Goal: Information Seeking & Learning: Check status

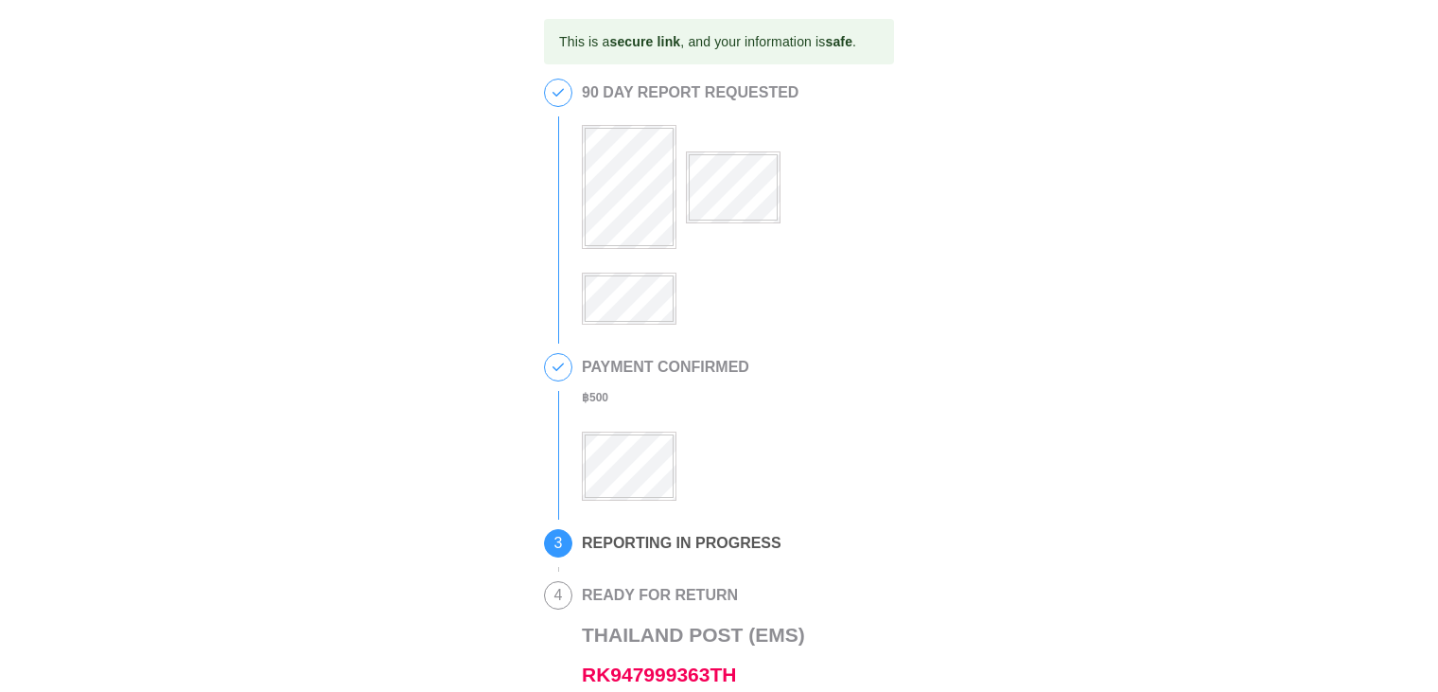
scroll to position [189, 0]
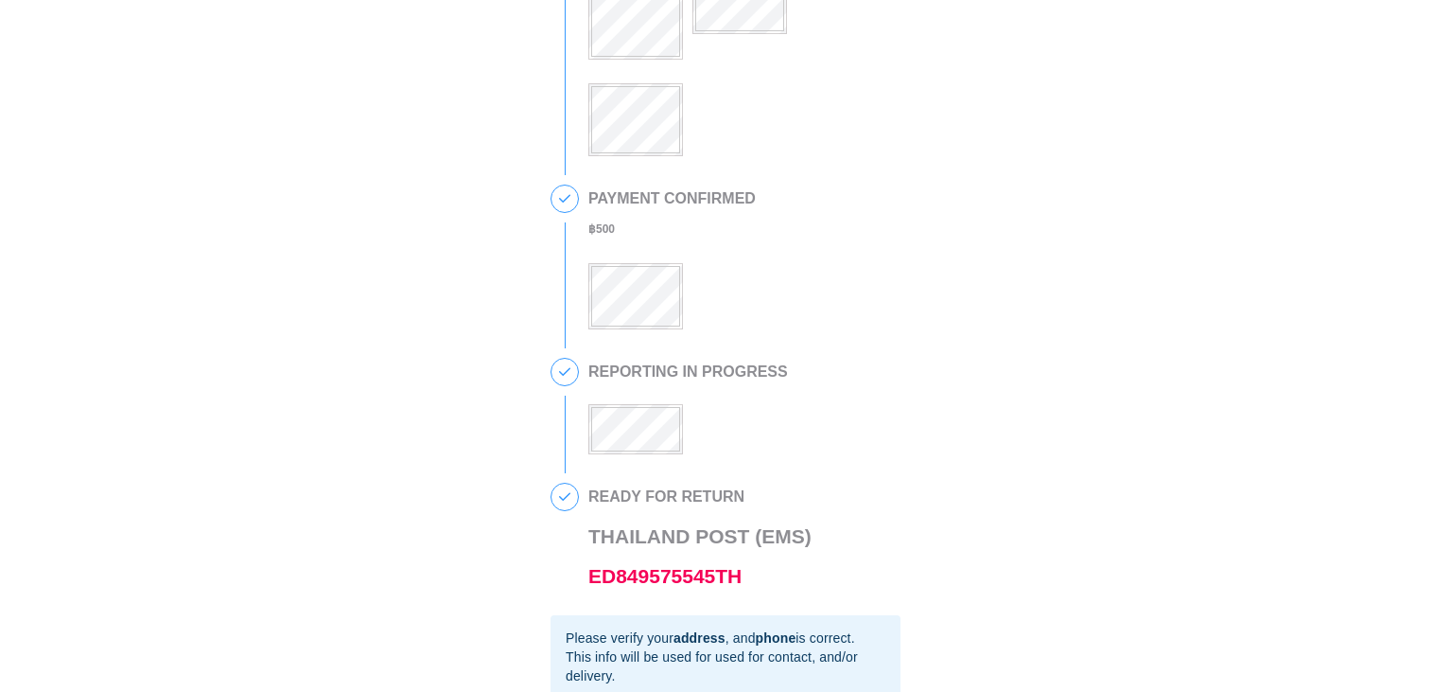
scroll to position [284, 0]
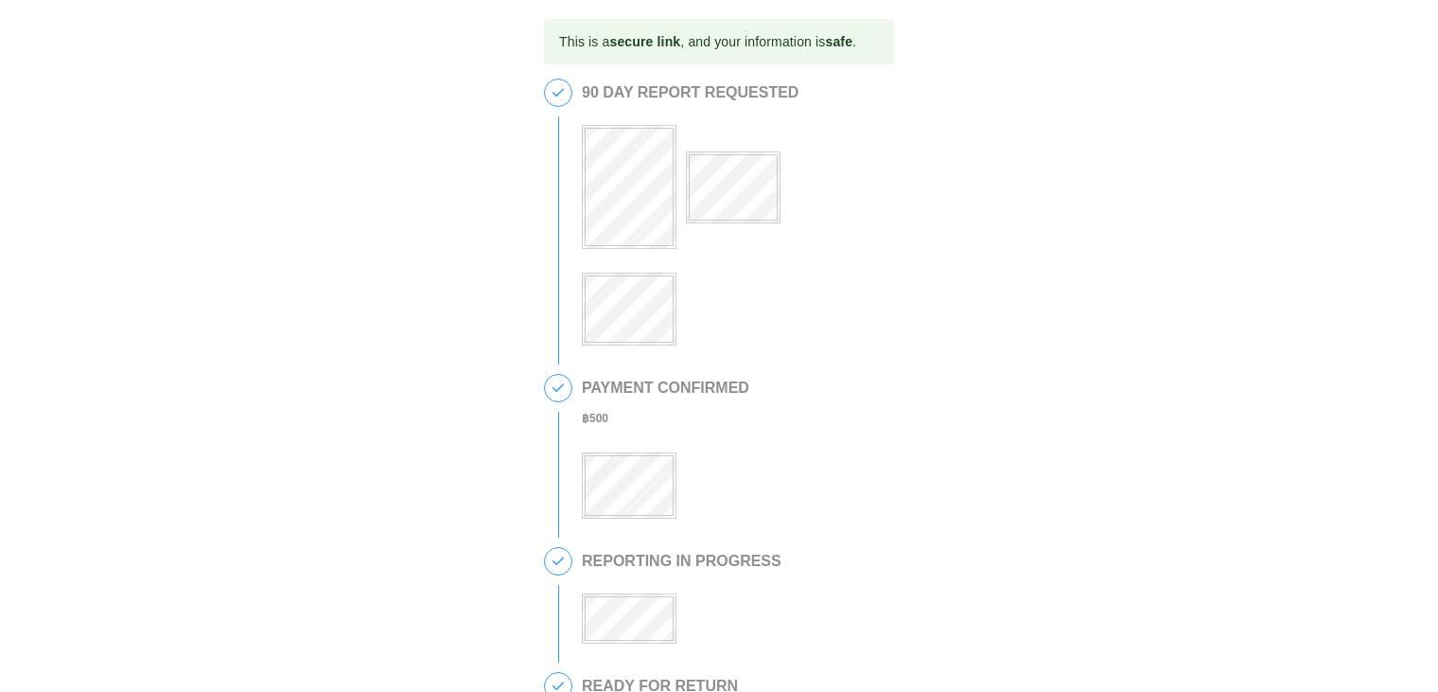
scroll to position [95, 0]
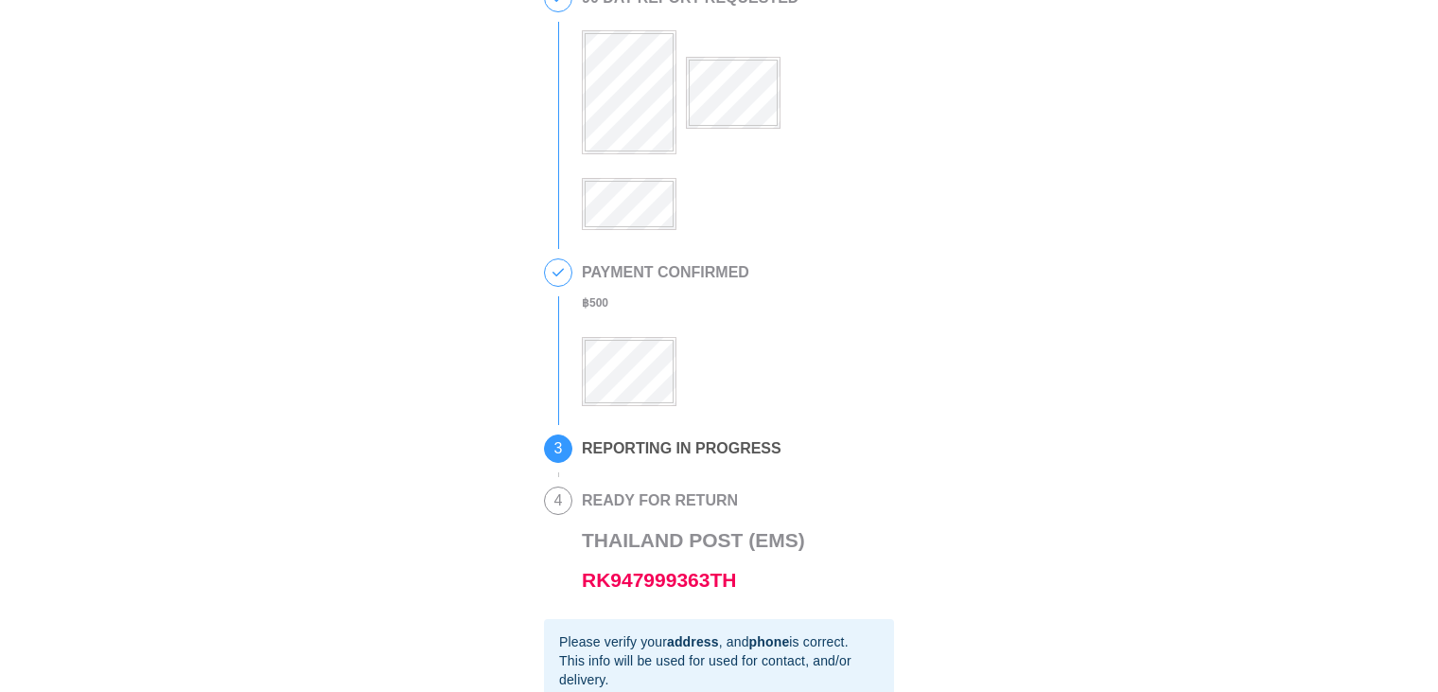
scroll to position [189, 0]
